Goal: Task Accomplishment & Management: Use online tool/utility

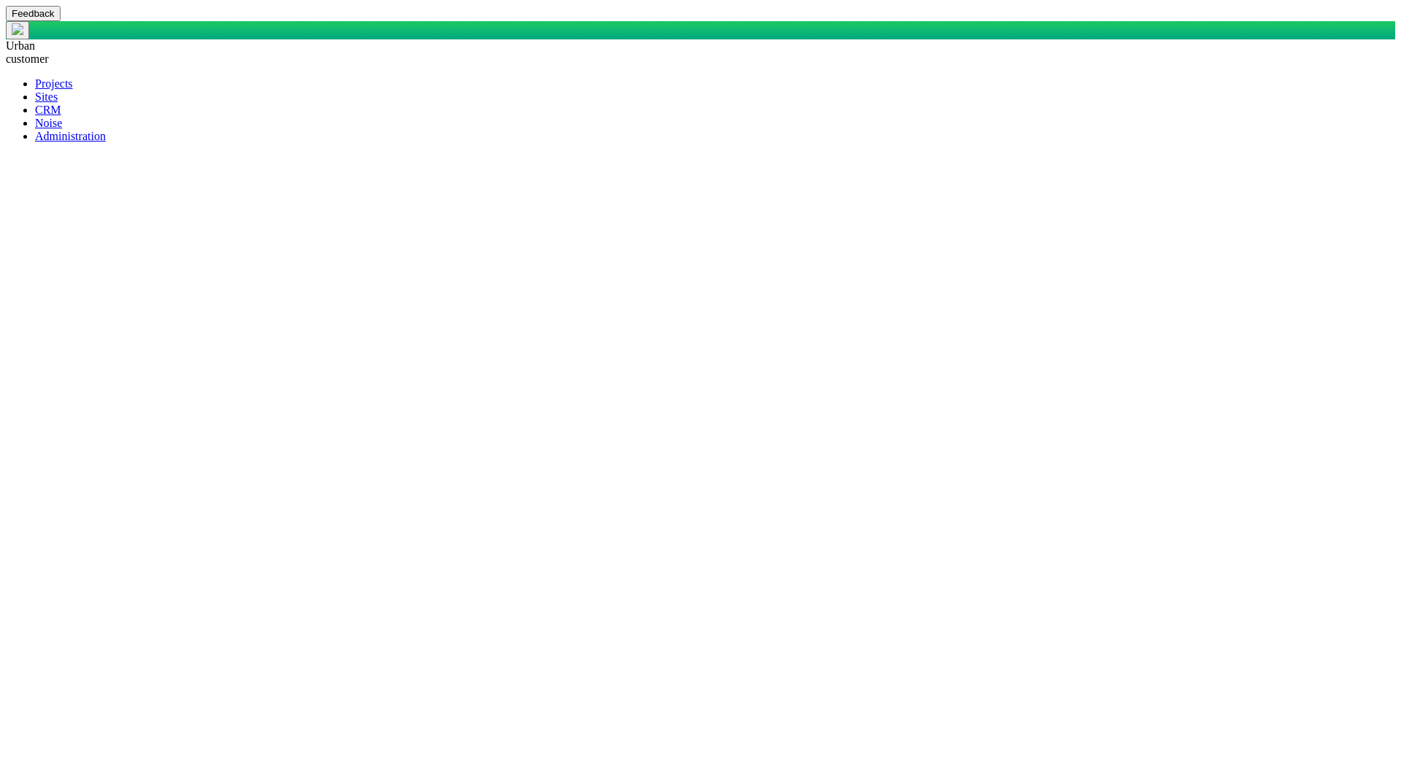
click at [35, 116] on span at bounding box center [35, 110] width 0 height 12
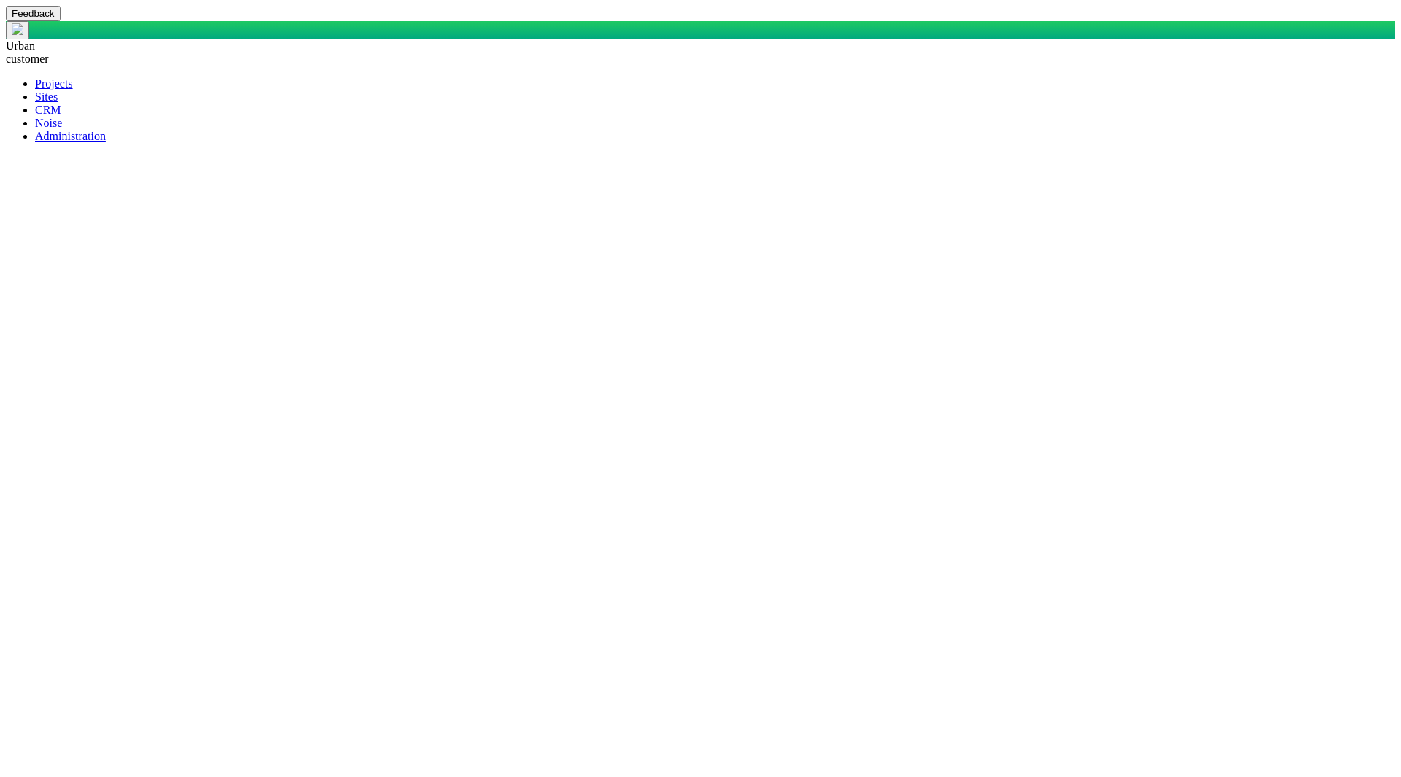
checkbox input "true"
